Goal: Task Accomplishment & Management: Use online tool/utility

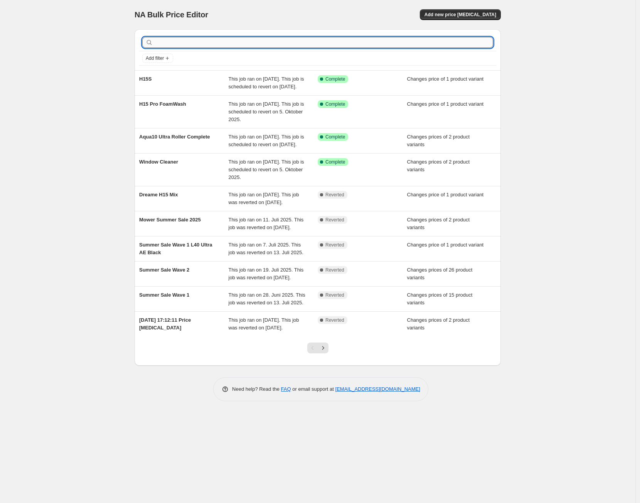
click at [186, 39] on input "text" at bounding box center [324, 42] width 339 height 11
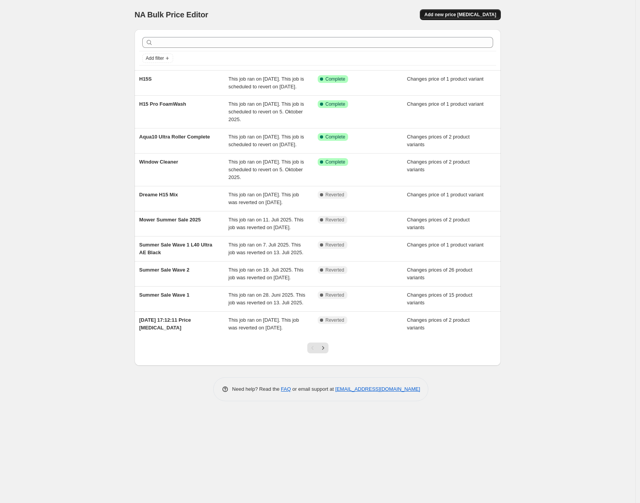
click at [488, 13] on span "Add new price [MEDICAL_DATA]" at bounding box center [461, 15] width 72 height 6
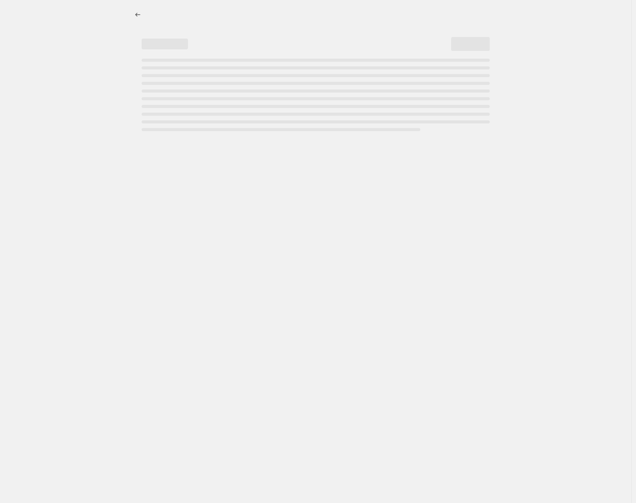
select select "percentage"
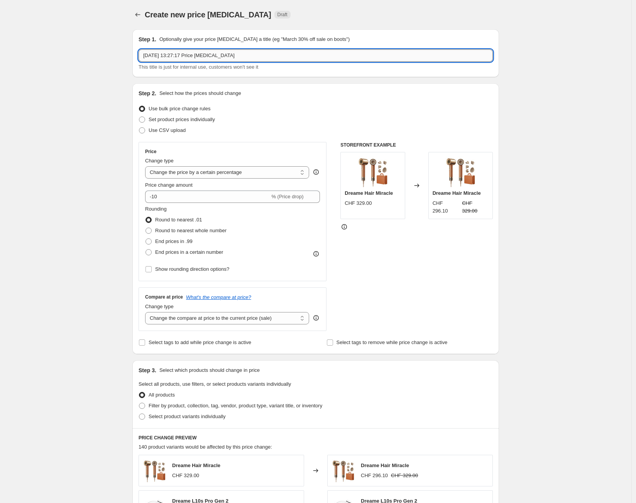
click at [315, 58] on input "[DATE] 13:27:17 Price [MEDICAL_DATA]" at bounding box center [315, 55] width 354 height 12
type input "Autumn"
click at [167, 121] on span "Set product prices individually" at bounding box center [181, 119] width 66 height 6
click at [139, 117] on input "Set product prices individually" at bounding box center [139, 116] width 0 height 0
radio input "true"
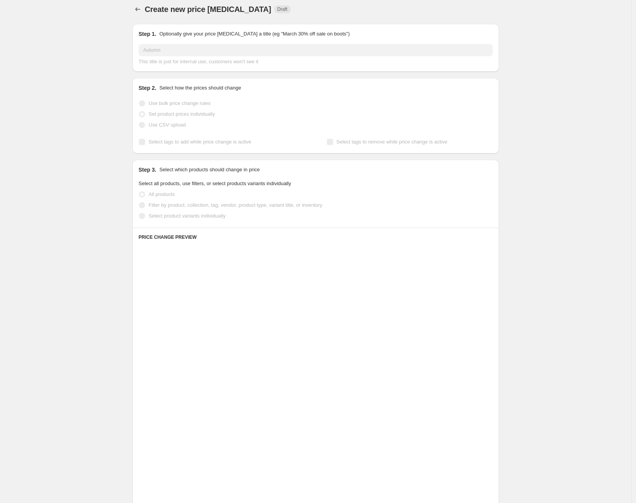
scroll to position [43, 0]
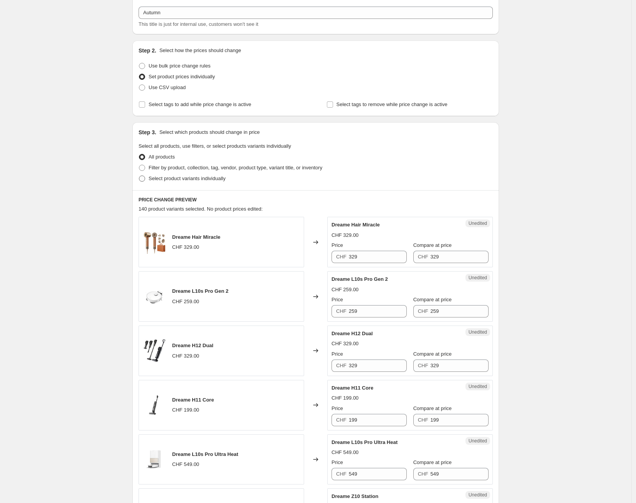
click at [179, 179] on span "Select product variants individually" at bounding box center [186, 178] width 77 height 6
click at [139, 176] on input "Select product variants individually" at bounding box center [139, 175] width 0 height 0
radio input "true"
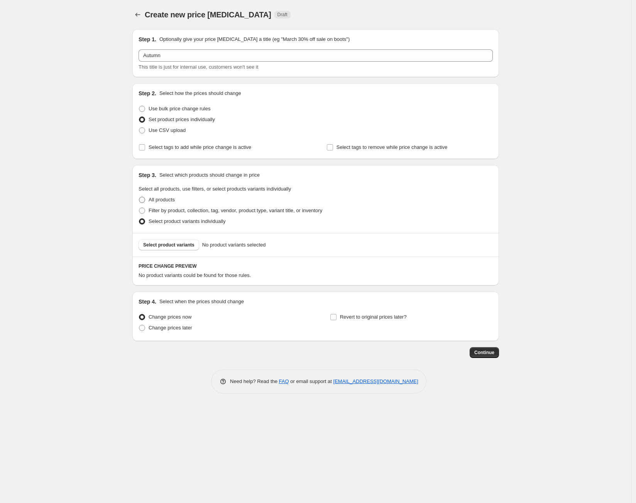
scroll to position [0, 0]
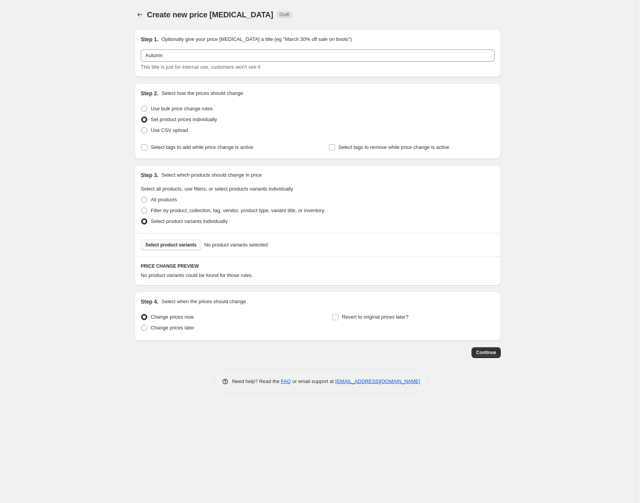
click at [165, 243] on span "Select product variants" at bounding box center [170, 245] width 51 height 6
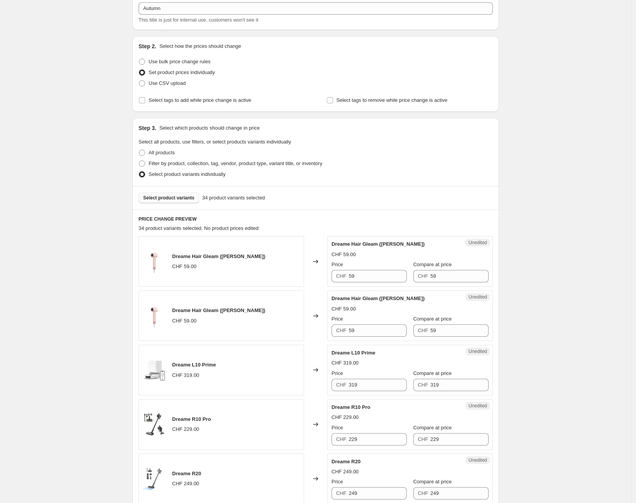
scroll to position [214, 0]
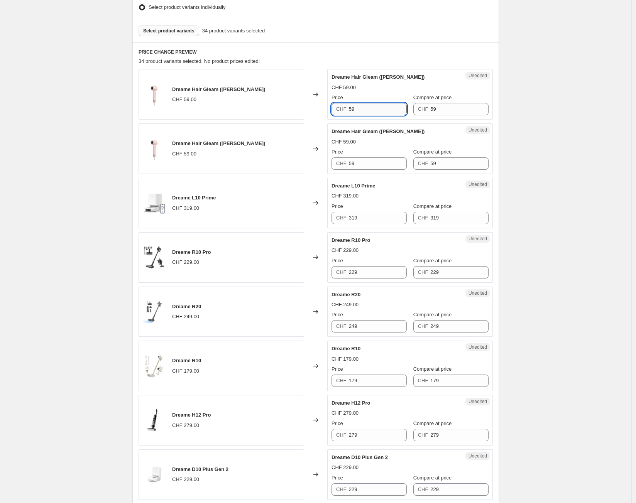
click at [387, 112] on input "59" at bounding box center [378, 109] width 58 height 12
type input "5"
type input "39"
click at [388, 161] on input "59" at bounding box center [378, 163] width 58 height 12
type input "39"
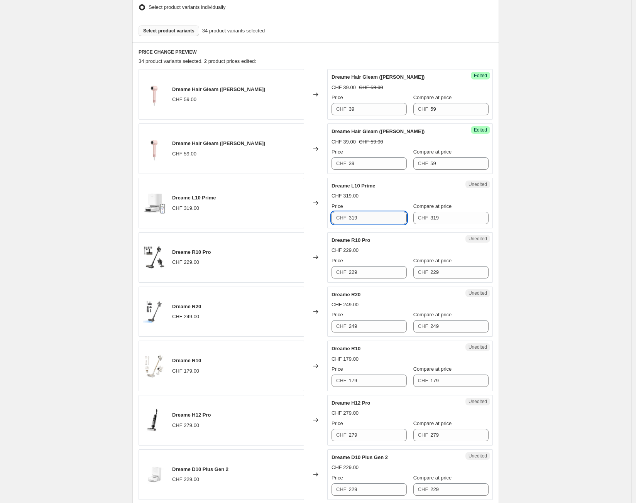
click at [391, 218] on input "319" at bounding box center [378, 218] width 58 height 12
type input "249"
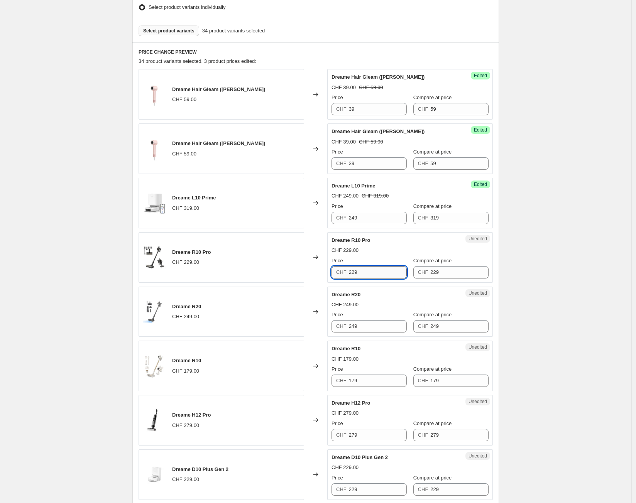
click at [370, 276] on input "229" at bounding box center [378, 272] width 58 height 12
type input "149"
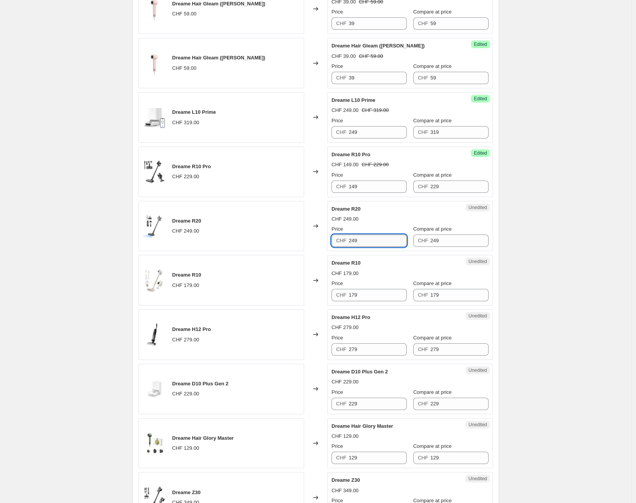
click at [368, 239] on input "249" at bounding box center [378, 241] width 58 height 12
type input "199"
click at [371, 295] on input "179" at bounding box center [378, 295] width 58 height 12
type input "129"
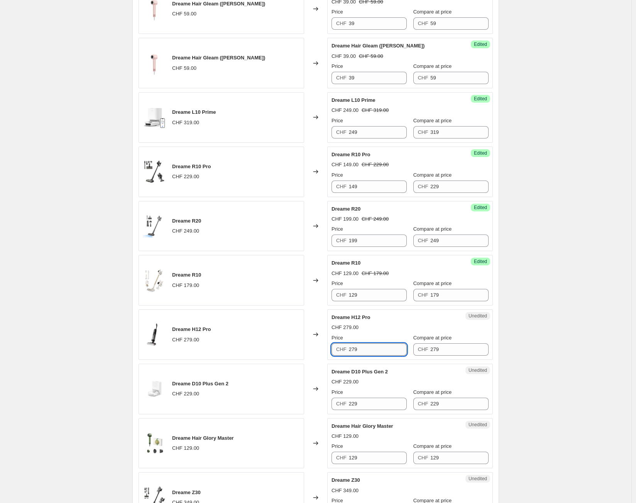
click at [370, 353] on input "279" at bounding box center [378, 349] width 58 height 12
type input "189"
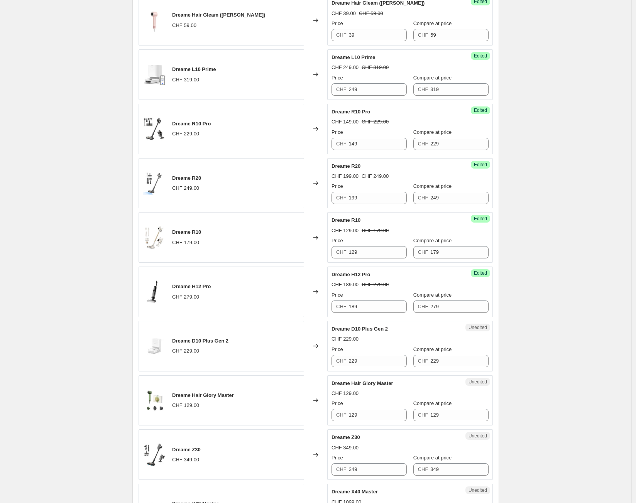
scroll to position [429, 0]
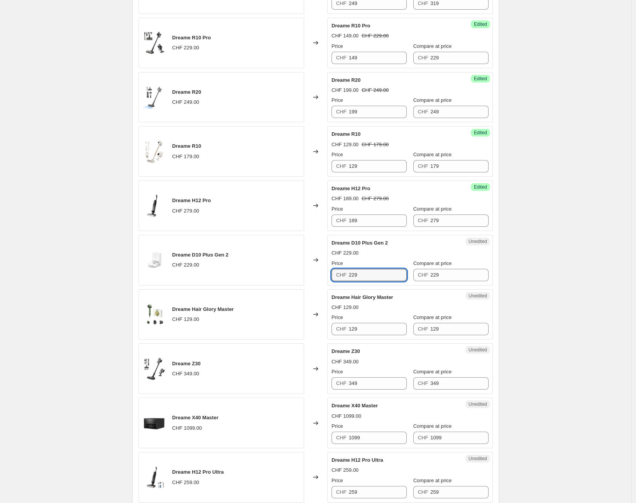
drag, startPoint x: 374, startPoint y: 277, endPoint x: 397, endPoint y: 303, distance: 34.7
click at [377, 277] on input "229" at bounding box center [378, 275] width 58 height 12
type input "169"
click at [367, 328] on input "129" at bounding box center [378, 329] width 58 height 12
type input "99"
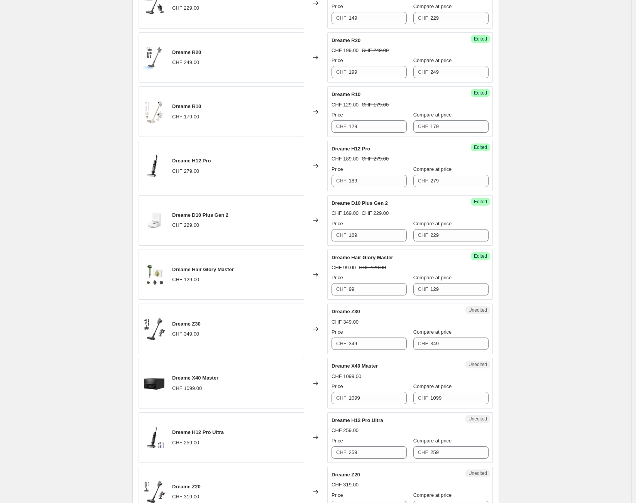
scroll to position [514, 0]
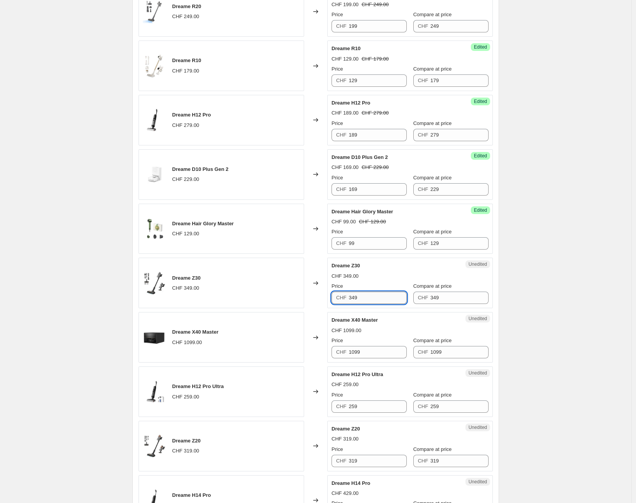
click at [376, 301] on input "349" at bounding box center [378, 298] width 58 height 12
type input "289"
drag, startPoint x: 395, startPoint y: 353, endPoint x: 402, endPoint y: 354, distance: 7.4
click at [402, 353] on input "1099" at bounding box center [378, 352] width 58 height 12
type input "749"
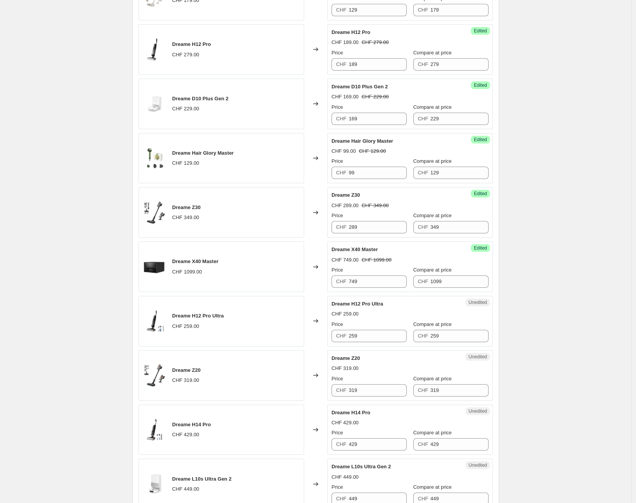
scroll to position [600, 0]
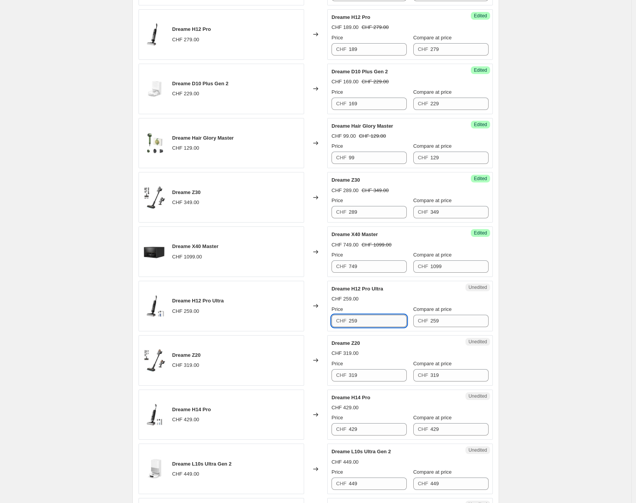
click at [374, 317] on input "259" at bounding box center [378, 321] width 58 height 12
type input "199"
click at [361, 373] on input "319" at bounding box center [378, 375] width 58 height 12
type input "239"
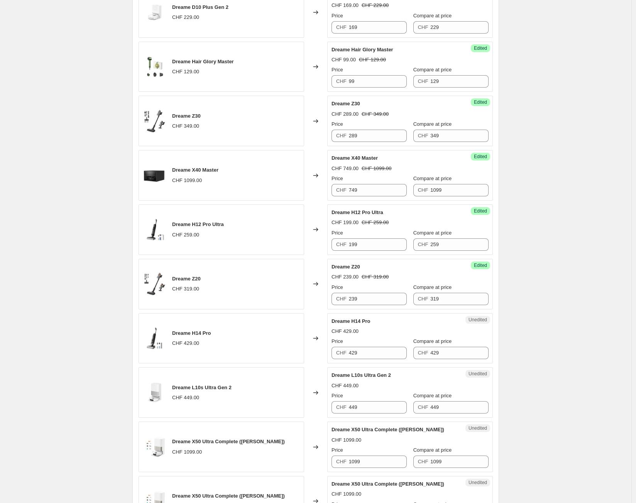
scroll to position [685, 0]
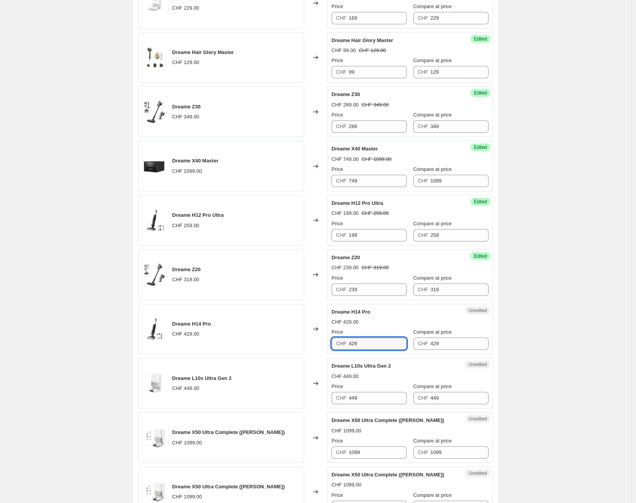
drag, startPoint x: 368, startPoint y: 345, endPoint x: 368, endPoint y: 351, distance: 6.6
click at [368, 345] on input "429" at bounding box center [378, 343] width 58 height 12
type input "299"
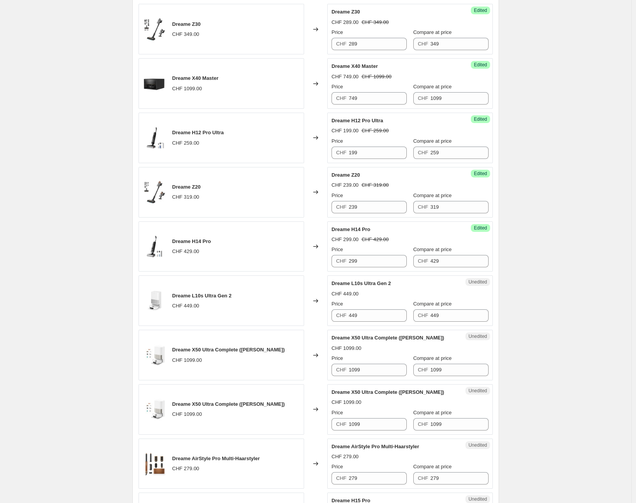
scroll to position [771, 0]
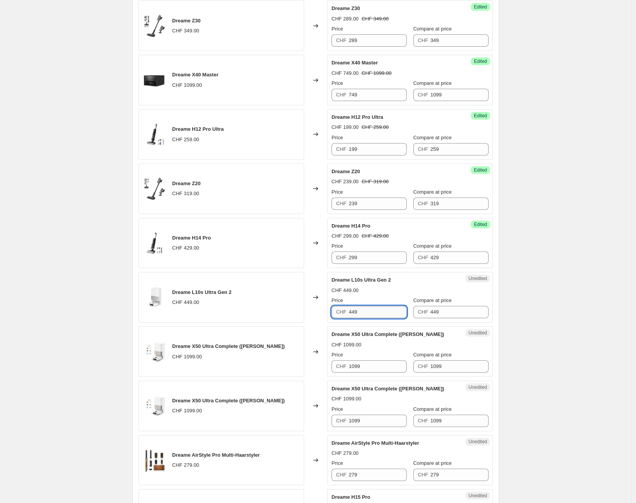
click at [373, 308] on input "449" at bounding box center [378, 312] width 58 height 12
type input "359"
click at [137, 346] on div "PRICE CHANGE PREVIEW 34 product variants selected. 15 product prices edited: Dr…" at bounding box center [315, 51] width 366 height 1132
click at [359, 366] on input "1099" at bounding box center [378, 366] width 58 height 12
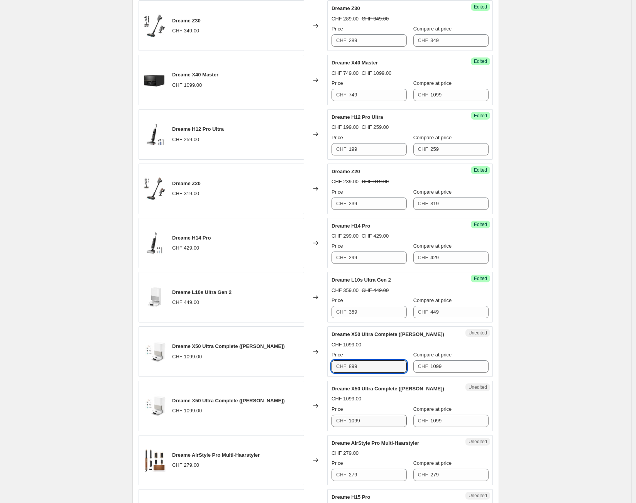
type input "899"
click at [378, 418] on input "1099" at bounding box center [378, 421] width 58 height 12
type input "899"
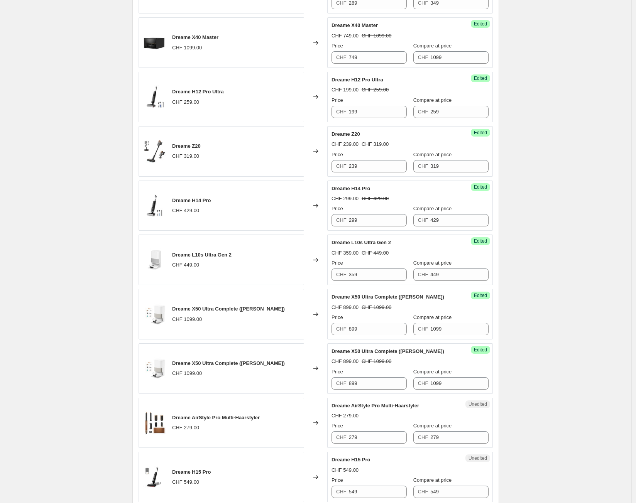
scroll to position [857, 0]
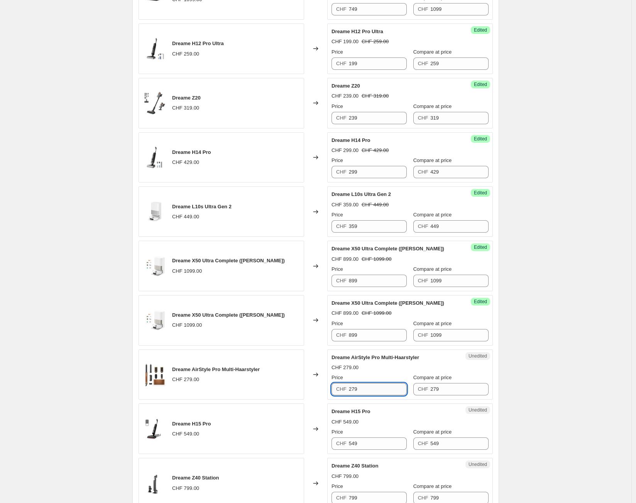
click at [384, 395] on input "279" at bounding box center [378, 389] width 58 height 12
type input "229"
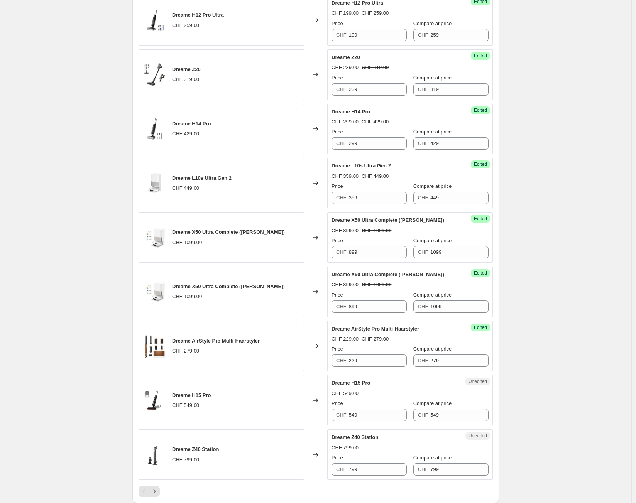
scroll to position [900, 0]
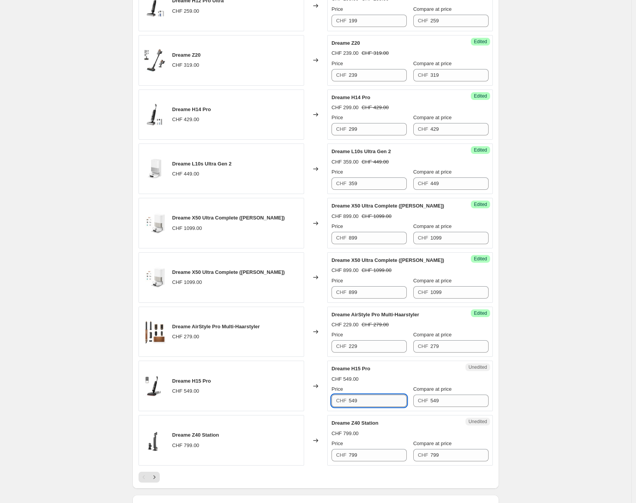
click at [390, 403] on input "549" at bounding box center [378, 401] width 58 height 12
type input "369"
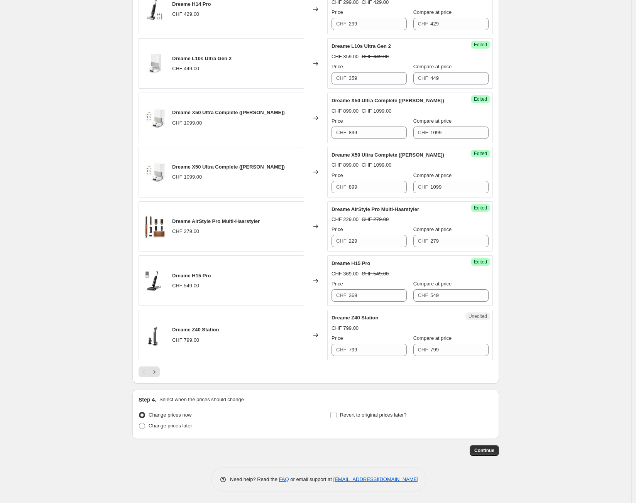
scroll to position [1007, 0]
click at [381, 347] on input "799" at bounding box center [378, 350] width 58 height 12
type input "469"
click at [153, 373] on icon "Next" at bounding box center [154, 372] width 8 height 8
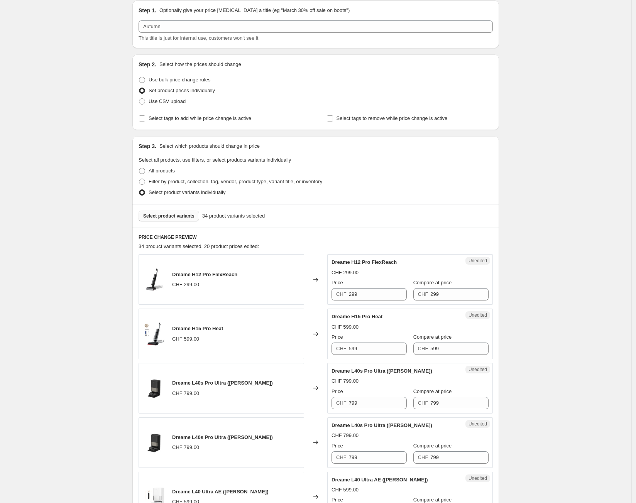
scroll to position [26, 0]
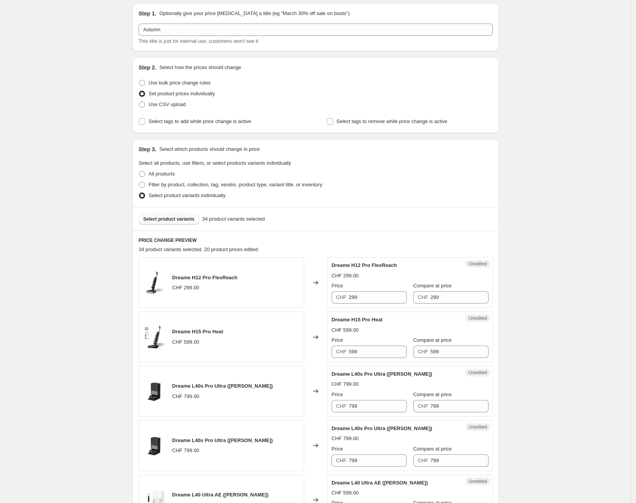
click at [375, 289] on div "Price" at bounding box center [368, 286] width 75 height 8
click at [372, 293] on input "299" at bounding box center [378, 297] width 58 height 12
type input "229"
click at [378, 349] on input "599" at bounding box center [378, 352] width 58 height 12
type input "469"
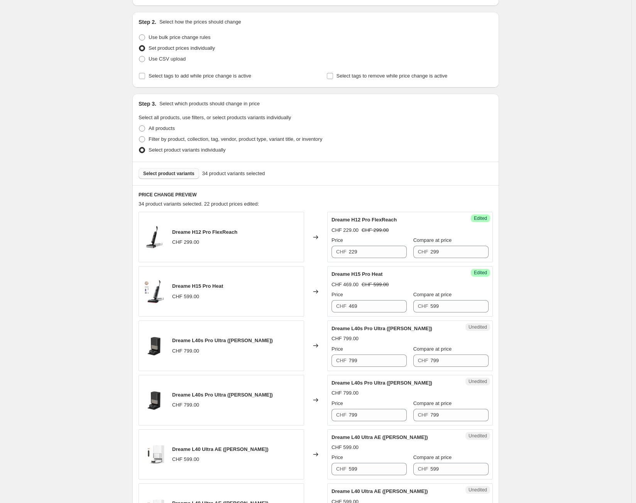
scroll to position [112, 0]
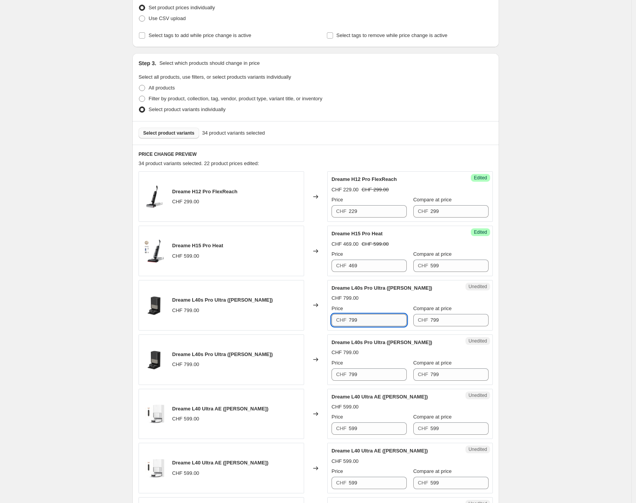
click at [351, 317] on input "799" at bounding box center [378, 320] width 58 height 12
type input "599"
click at [358, 373] on input "799" at bounding box center [378, 374] width 58 height 12
type input "599"
click at [122, 329] on div "Create new price [MEDICAL_DATA]. This page is ready Create new price [MEDICAL_D…" at bounding box center [315, 490] width 631 height 1205
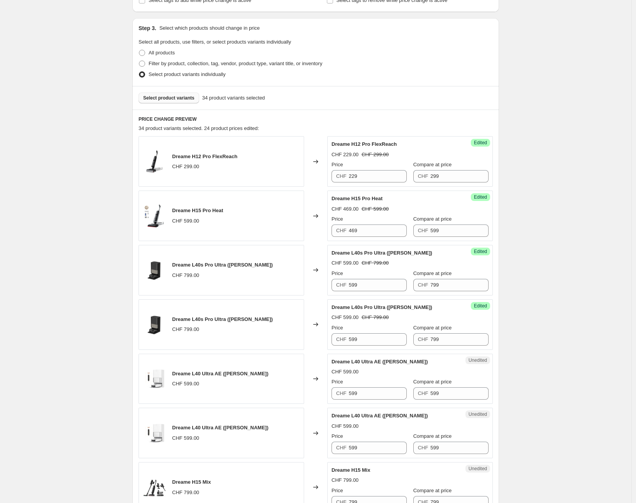
scroll to position [240, 0]
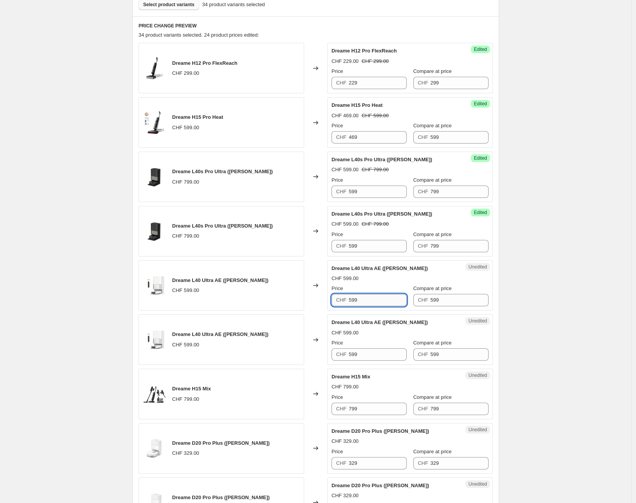
click at [381, 302] on input "599" at bounding box center [378, 300] width 58 height 12
type input "469"
click at [363, 346] on div "Price" at bounding box center [368, 343] width 75 height 8
click at [363, 351] on input "599" at bounding box center [378, 354] width 58 height 12
type input "469"
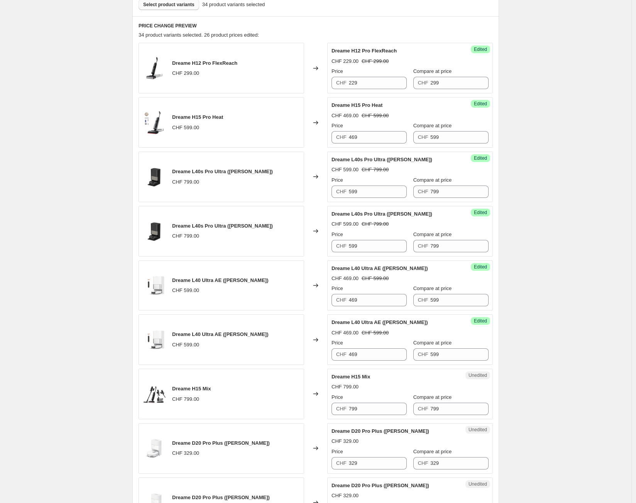
click at [82, 302] on div "Create new price [MEDICAL_DATA]. This page is ready Create new price [MEDICAL_D…" at bounding box center [315, 362] width 631 height 1205
click at [400, 412] on input "799" at bounding box center [378, 409] width 58 height 12
click at [394, 409] on input "799" at bounding box center [378, 409] width 58 height 12
type input "559"
click at [105, 306] on div "Create new price [MEDICAL_DATA]. This page is ready Create new price [MEDICAL_D…" at bounding box center [315, 362] width 631 height 1205
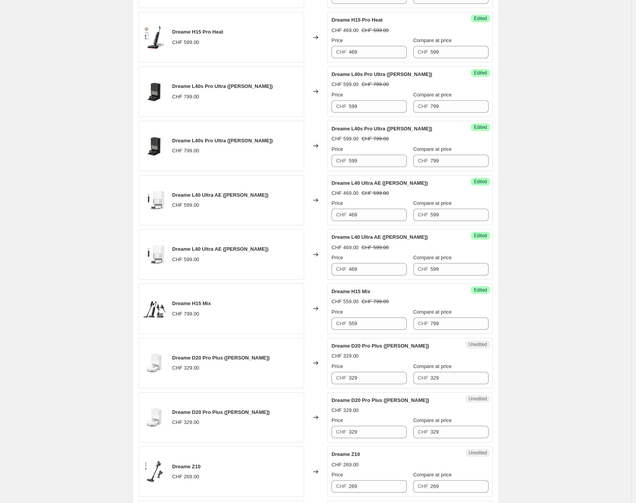
scroll to position [326, 0]
click at [367, 436] on input "329" at bounding box center [378, 431] width 58 height 12
type input "259"
click at [368, 379] on input "329" at bounding box center [378, 377] width 58 height 12
type input "259"
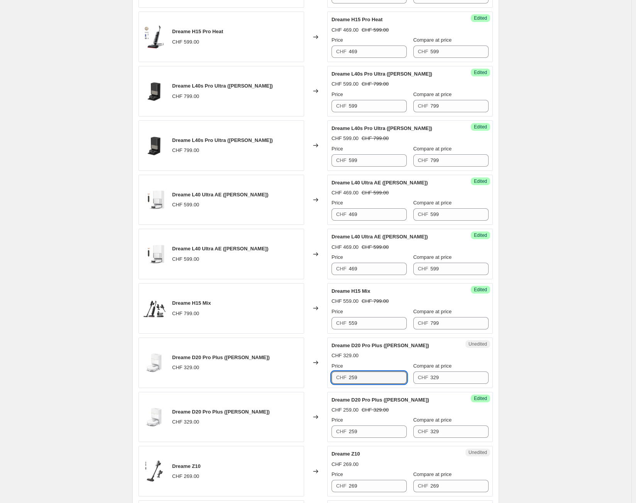
click at [12, 330] on div "Create new price [MEDICAL_DATA]. This page is ready Create new price [MEDICAL_D…" at bounding box center [315, 276] width 631 height 1205
click at [36, 377] on div "Create new price [MEDICAL_DATA]. This page is ready Create new price [MEDICAL_D…" at bounding box center [315, 276] width 631 height 1205
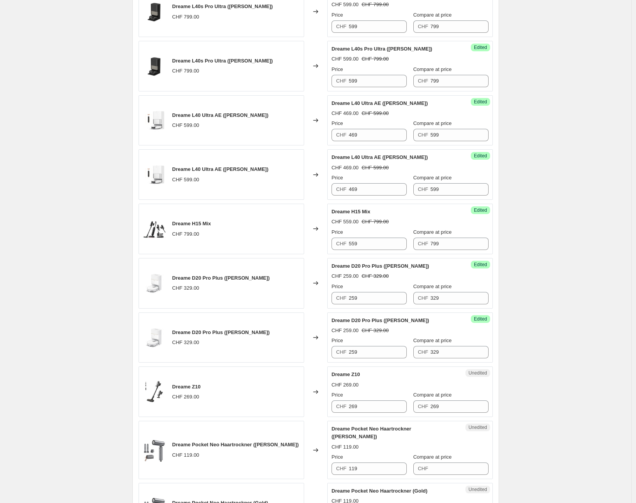
scroll to position [540, 0]
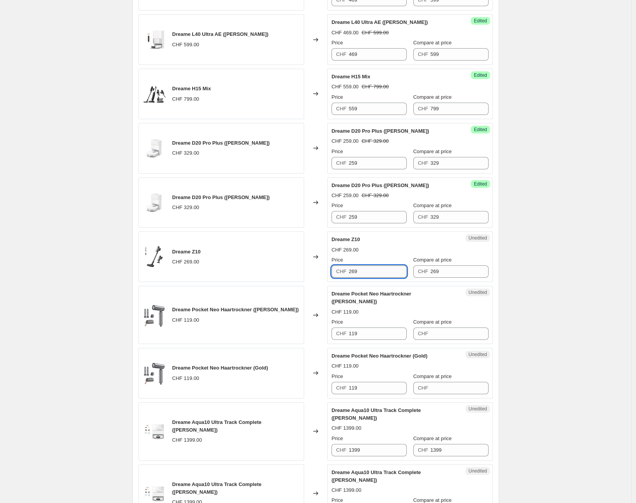
drag, startPoint x: 364, startPoint y: 273, endPoint x: 376, endPoint y: 285, distance: 17.2
click at [365, 272] on input "269" at bounding box center [378, 271] width 58 height 12
type input "219"
click at [387, 327] on input "119" at bounding box center [378, 333] width 58 height 12
type input "89"
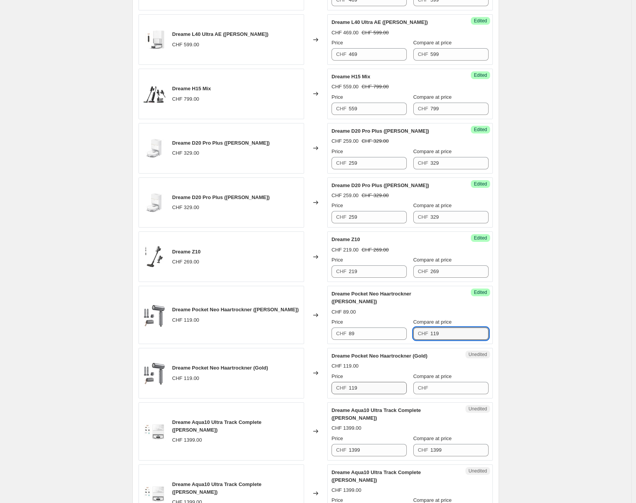
type input "119"
click at [362, 382] on input "119" at bounding box center [378, 388] width 58 height 12
type input "89"
type input "119"
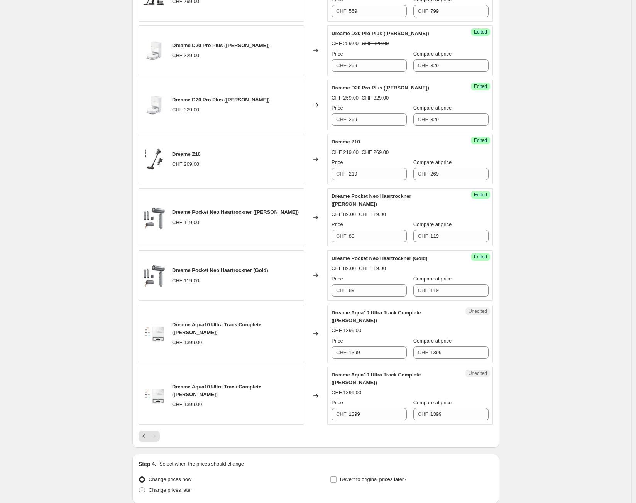
scroll to position [669, 0]
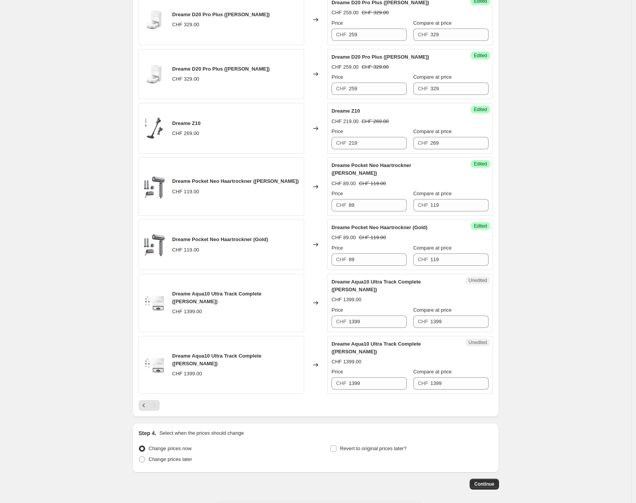
click at [385, 316] on input "1399" at bounding box center [378, 322] width 58 height 12
type input "1149"
click at [376, 377] on input "1399" at bounding box center [378, 383] width 58 height 12
type input "1149"
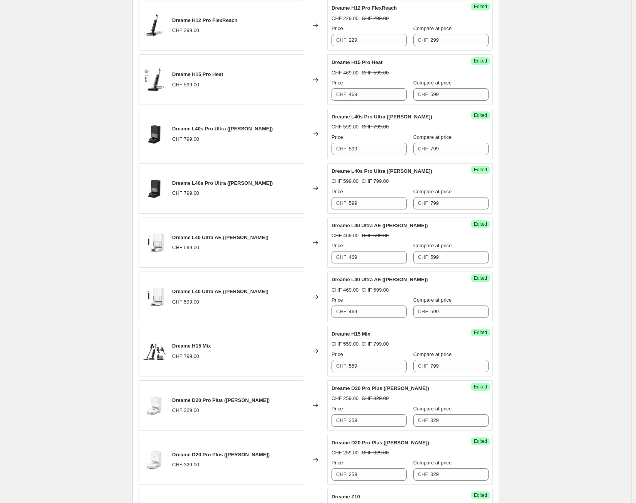
scroll to position [0, 0]
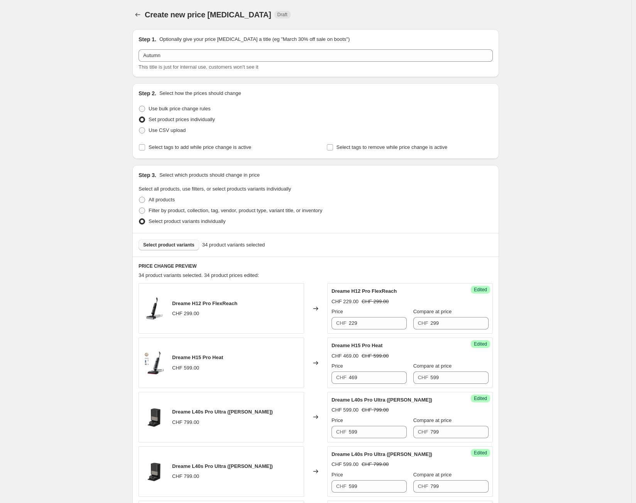
click at [175, 245] on span "Select product variants" at bounding box center [168, 245] width 51 height 6
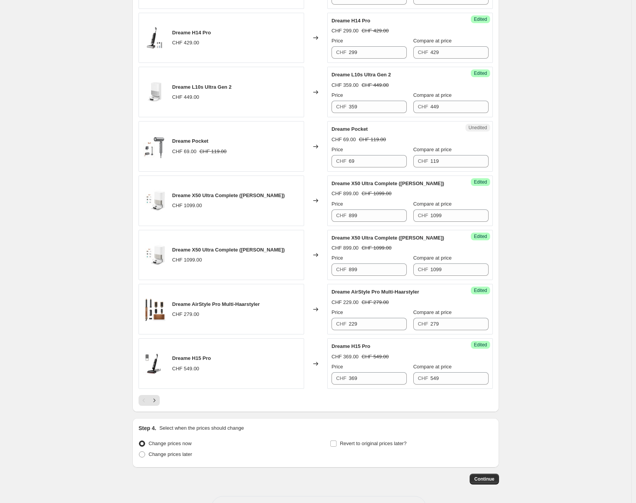
scroll to position [1007, 0]
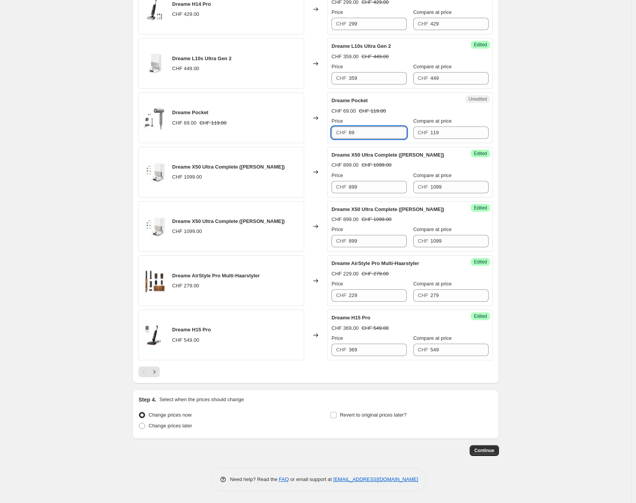
click at [368, 135] on input "69" at bounding box center [378, 133] width 58 height 12
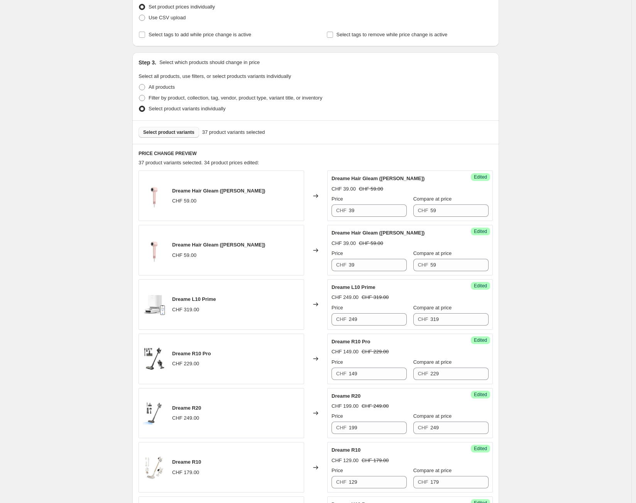
scroll to position [0, 0]
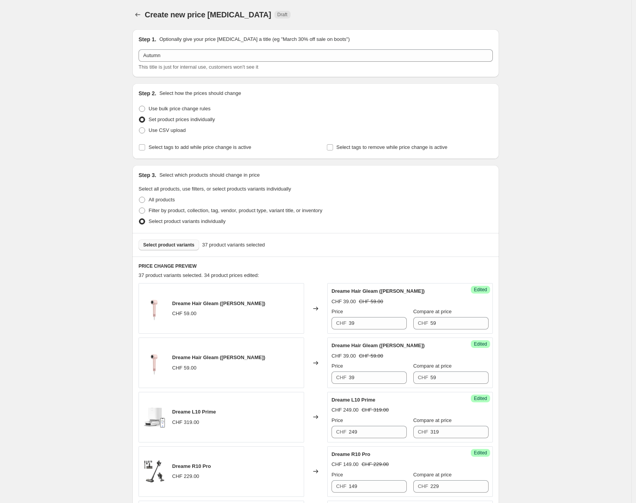
click at [177, 241] on button "Select product variants" at bounding box center [168, 245] width 61 height 11
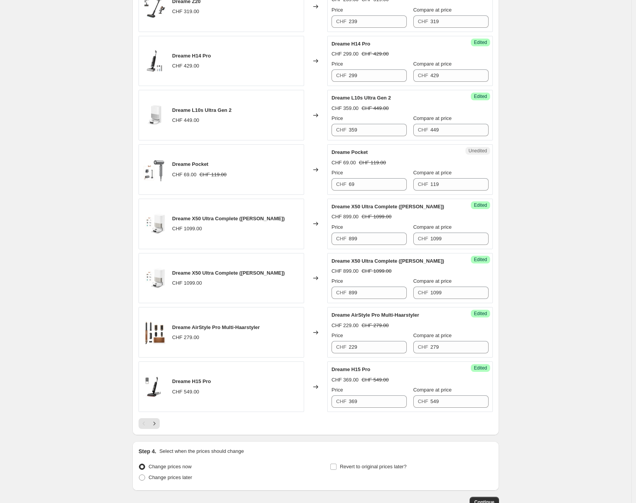
scroll to position [1007, 0]
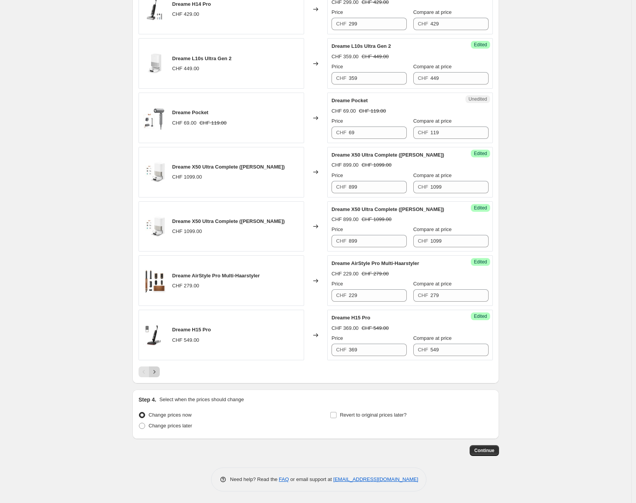
click at [152, 373] on icon "Next" at bounding box center [154, 372] width 8 height 8
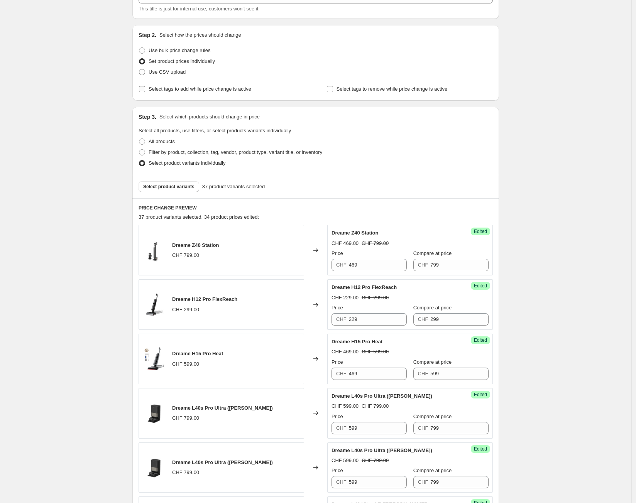
scroll to position [0, 0]
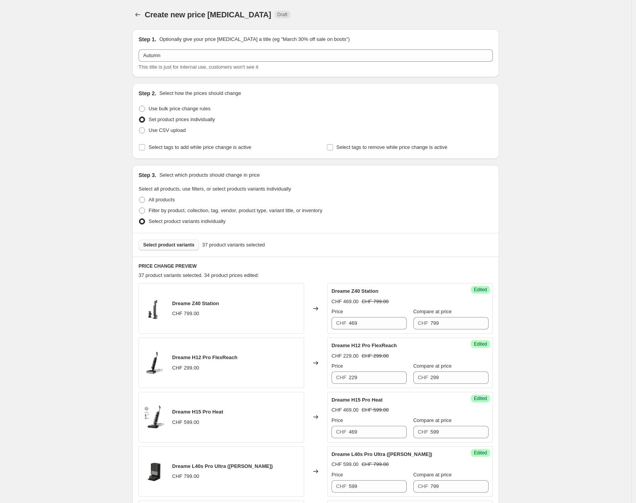
click at [182, 244] on span "Select product variants" at bounding box center [168, 245] width 51 height 6
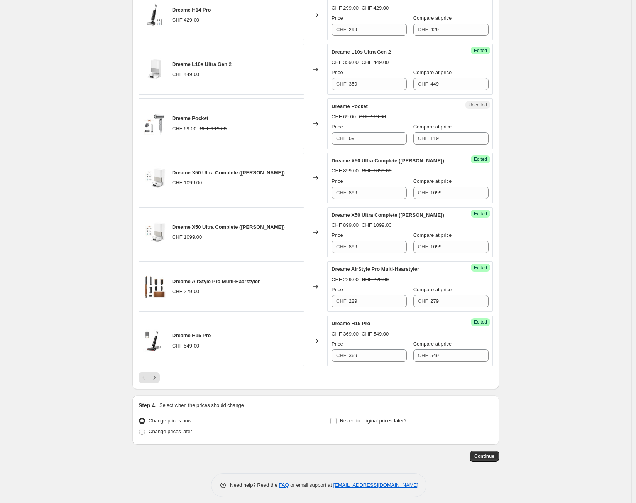
scroll to position [1007, 0]
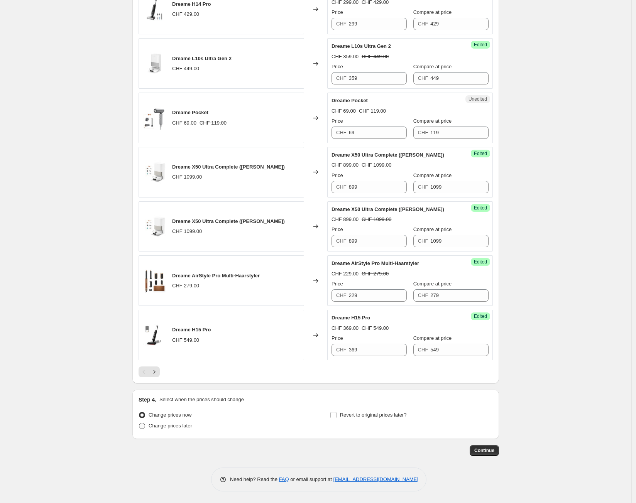
click at [182, 429] on span "Change prices later" at bounding box center [170, 426] width 44 height 6
click at [139, 423] on input "Change prices later" at bounding box center [139, 423] width 0 height 0
radio input "true"
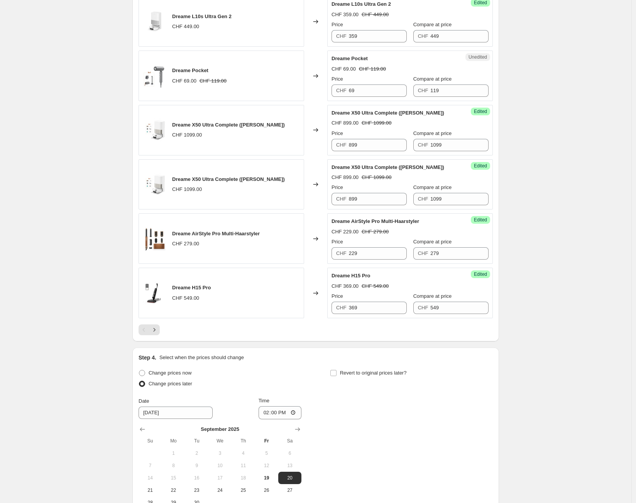
scroll to position [1092, 0]
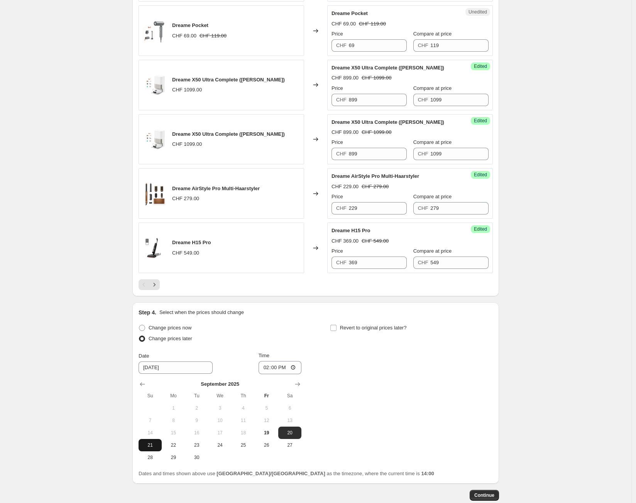
click at [162, 445] on button "21" at bounding box center [149, 445] width 23 height 12
click at [287, 434] on span "20" at bounding box center [289, 433] width 17 height 6
type input "[DATE]"
click at [289, 370] on input "14:00" at bounding box center [279, 367] width 43 height 13
type input "00:00"
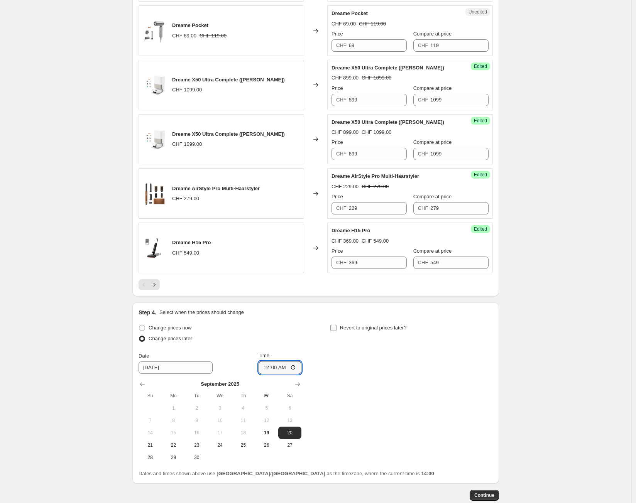
click at [336, 331] on input "Revert to original prices later?" at bounding box center [333, 328] width 6 height 6
checkbox input "true"
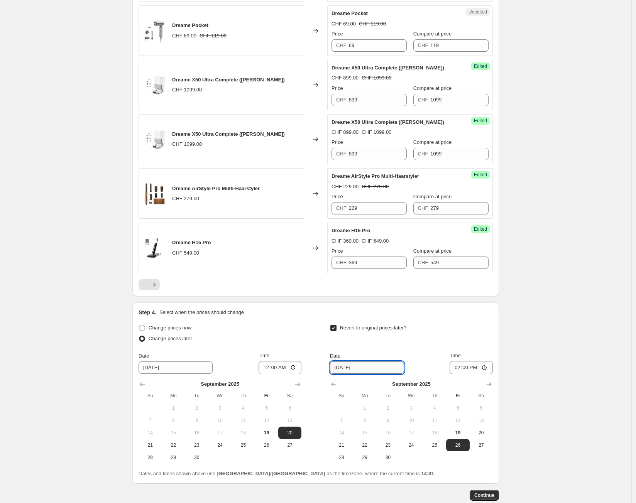
click at [357, 371] on input "[DATE]" at bounding box center [367, 367] width 74 height 12
click at [493, 387] on icon "Show next month, October 2025" at bounding box center [489, 384] width 8 height 8
click at [341, 425] on button "5" at bounding box center [341, 420] width 23 height 12
type input "[DATE]"
click at [467, 370] on input "14:00" at bounding box center [470, 367] width 43 height 13
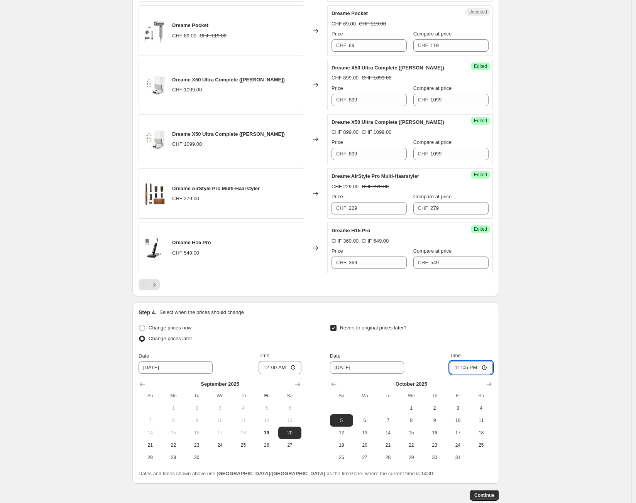
type input "23:59"
click at [493, 498] on span "Continue" at bounding box center [484, 495] width 20 height 6
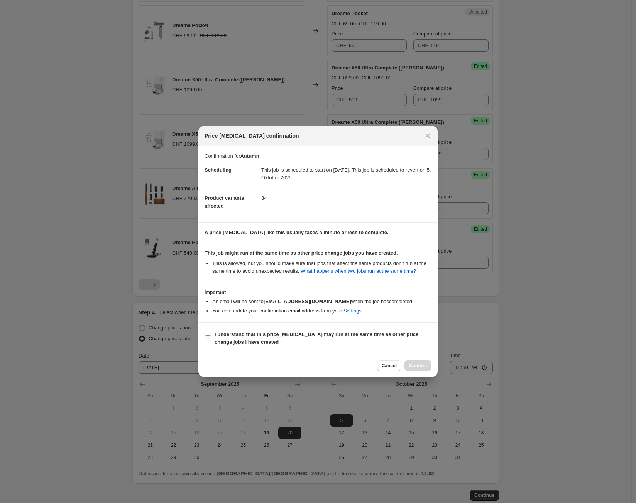
drag, startPoint x: 227, startPoint y: 336, endPoint x: 247, endPoint y: 343, distance: 21.5
click at [227, 336] on b "I understand that this price [MEDICAL_DATA] may run at the same time as other p…" at bounding box center [316, 337] width 204 height 13
click at [211, 336] on input "I understand that this price [MEDICAL_DATA] may run at the same time as other p…" at bounding box center [208, 338] width 6 height 6
checkbox input "true"
click at [423, 368] on span "Confirm" at bounding box center [418, 366] width 18 height 6
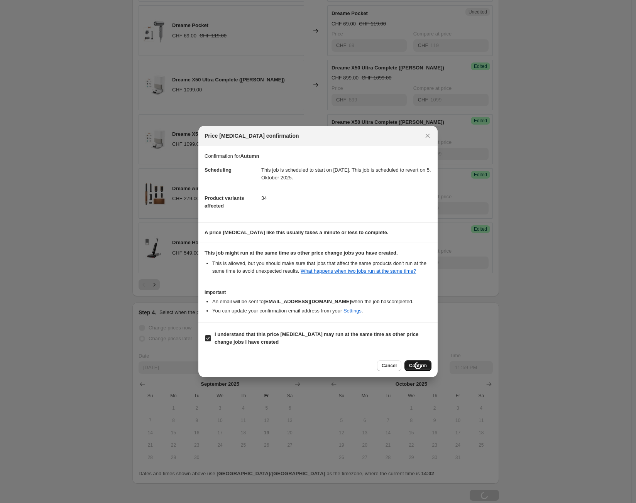
type input "Autumn"
